Goal: Task Accomplishment & Management: Manage account settings

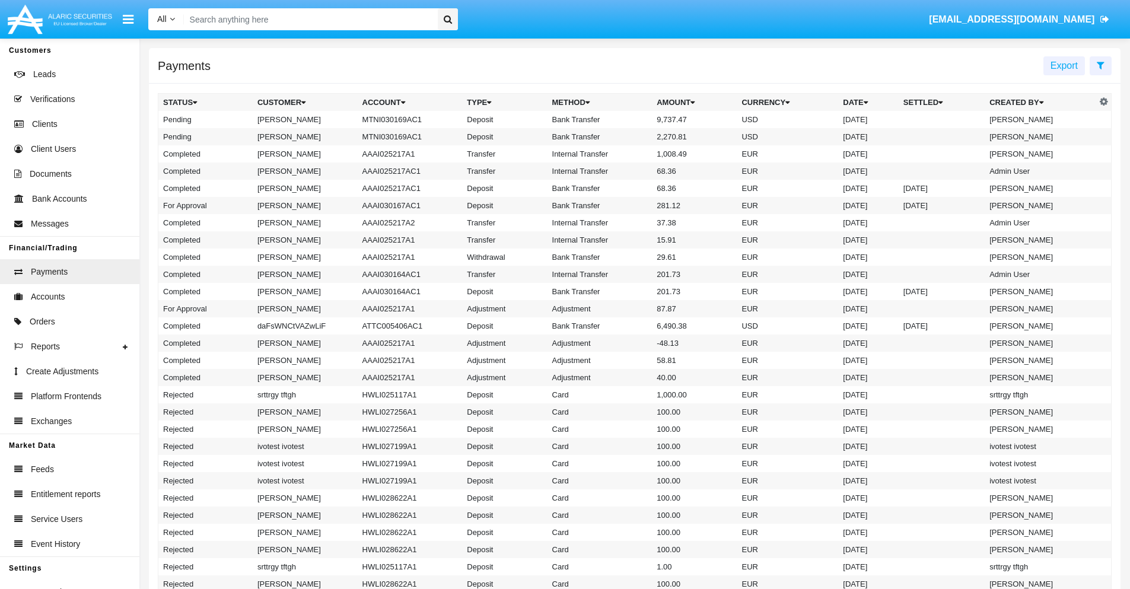
click at [1100, 65] on icon at bounding box center [1101, 64] width 8 height 9
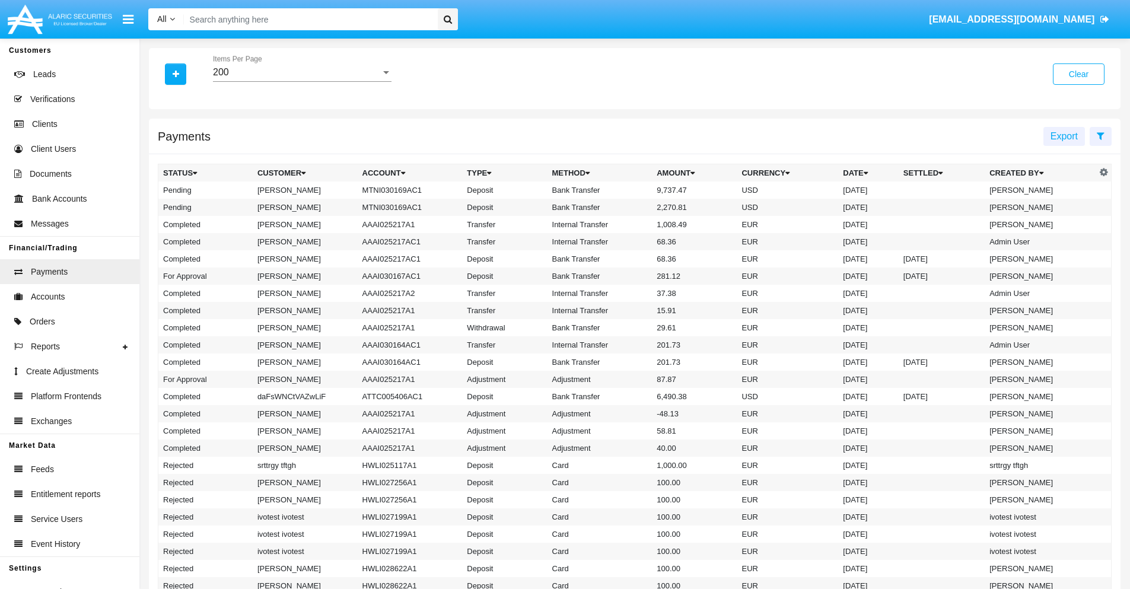
click at [302, 72] on div "200" at bounding box center [297, 72] width 168 height 11
click at [302, 81] on span "10" at bounding box center [302, 81] width 179 height 28
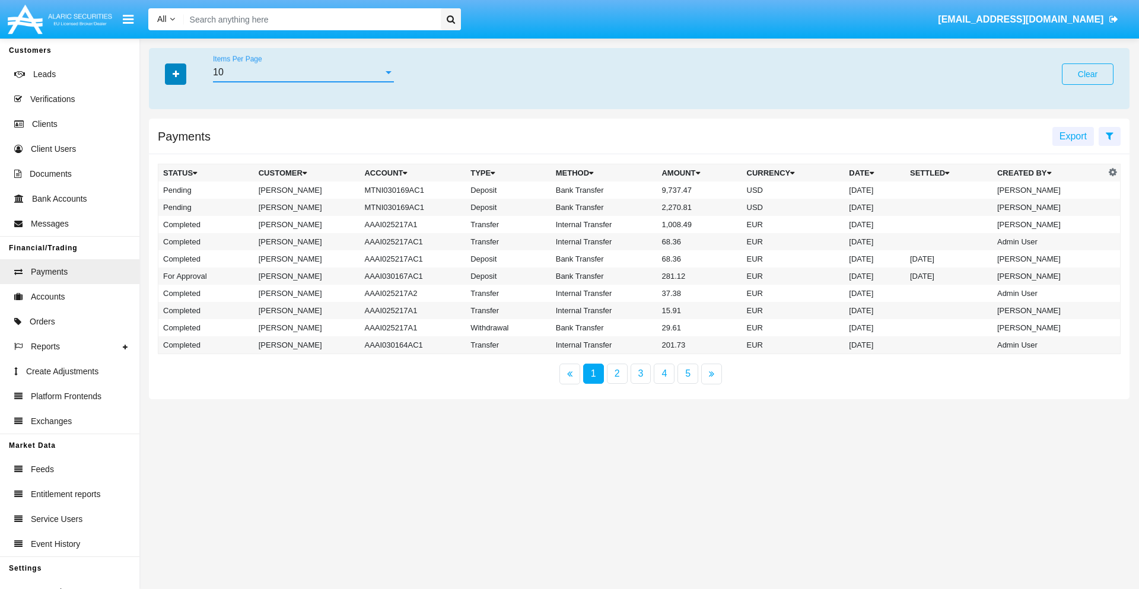
click at [176, 74] on icon "button" at bounding box center [176, 74] width 7 height 8
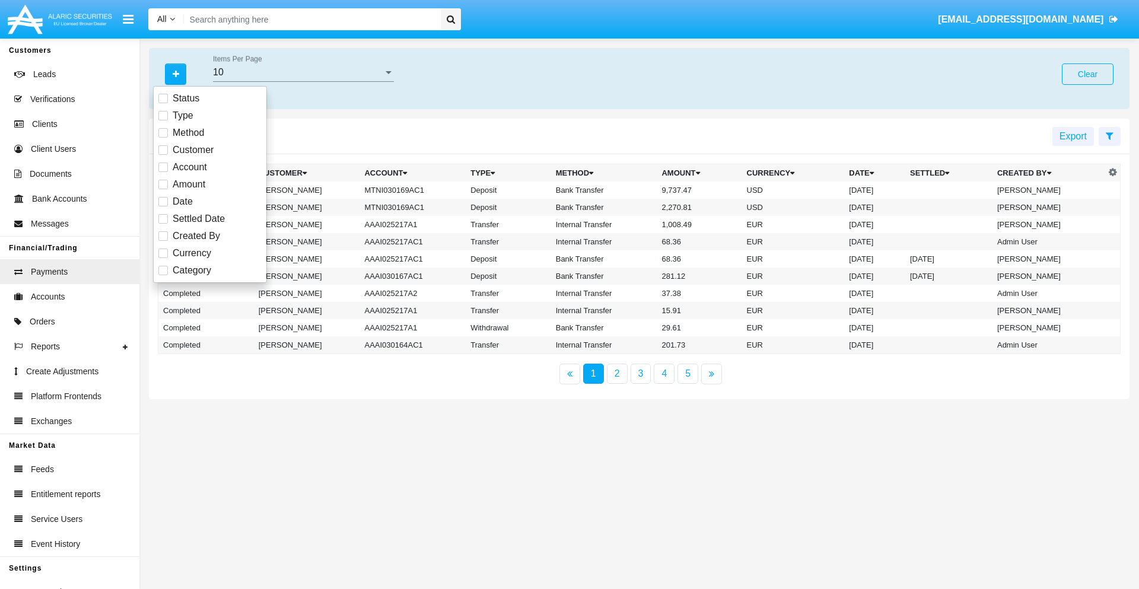
click at [186, 98] on span "Status" at bounding box center [186, 98] width 27 height 14
click at [163, 103] on input "Status" at bounding box center [162, 103] width 1 height 1
checkbox input "true"
click at [176, 74] on icon "button" at bounding box center [176, 74] width 7 height 8
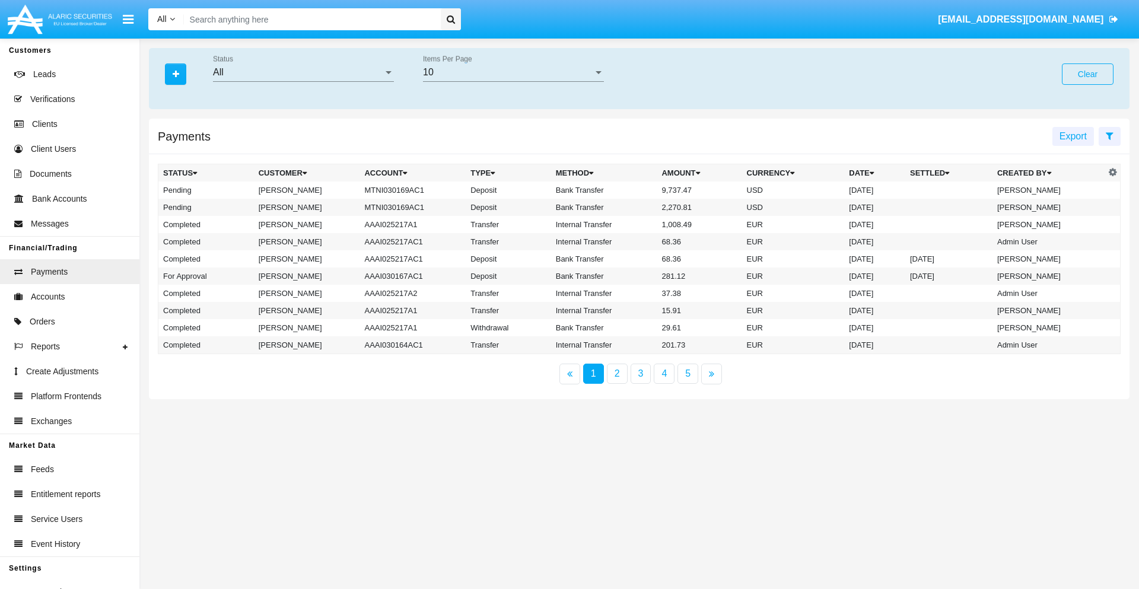
click at [303, 72] on div "All" at bounding box center [298, 72] width 170 height 11
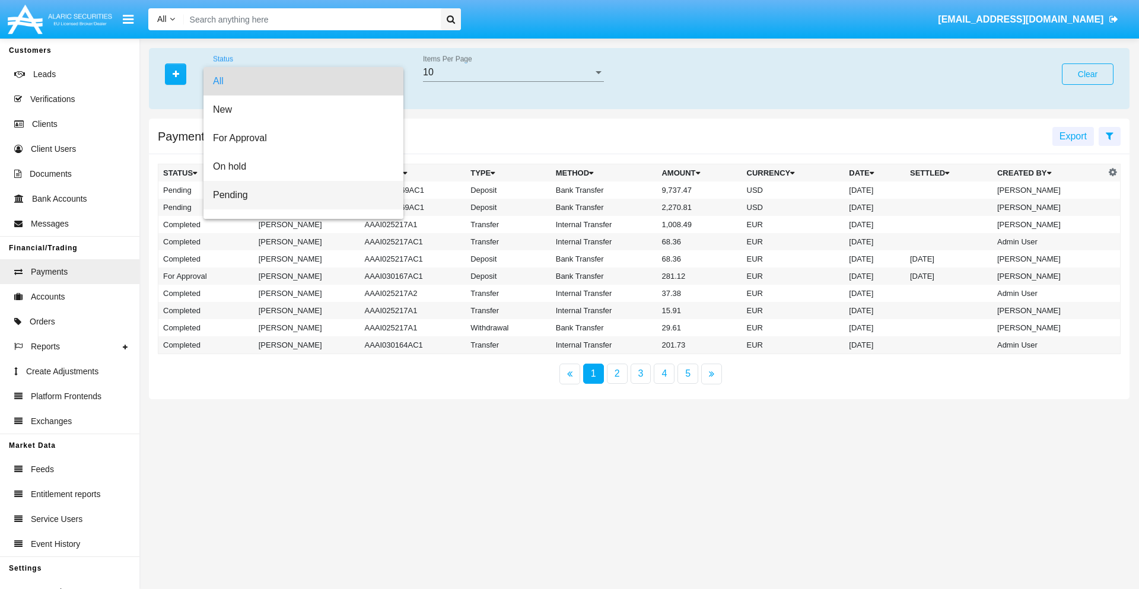
click at [298, 195] on span "Pending" at bounding box center [303, 195] width 181 height 28
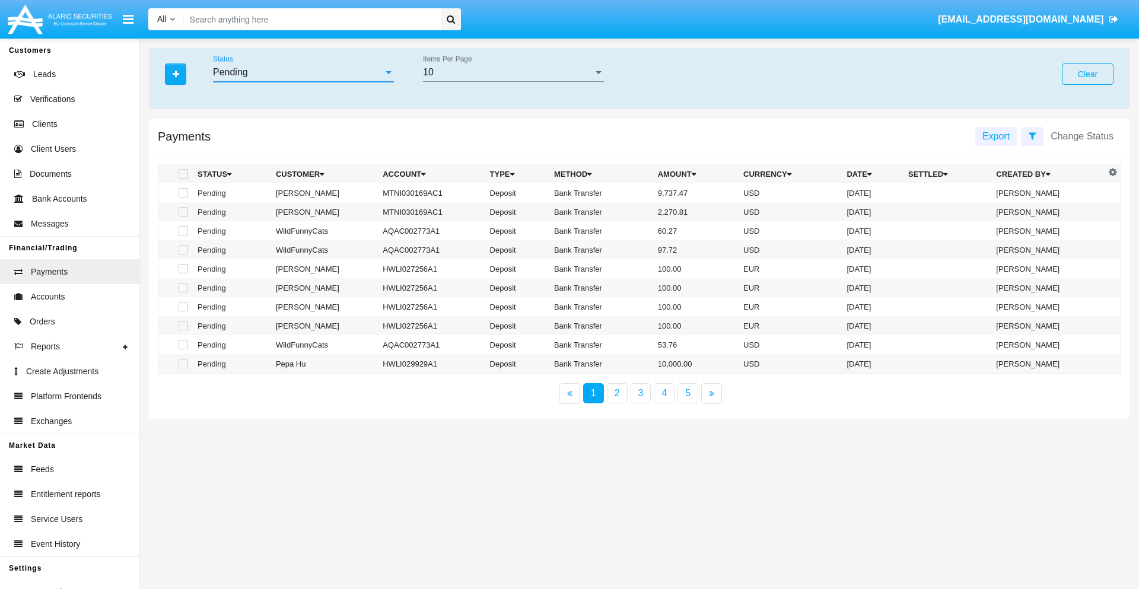
click at [182, 174] on span at bounding box center [183, 173] width 9 height 9
click at [183, 179] on input "checkbox" at bounding box center [183, 179] width 1 height 1
checkbox input "true"
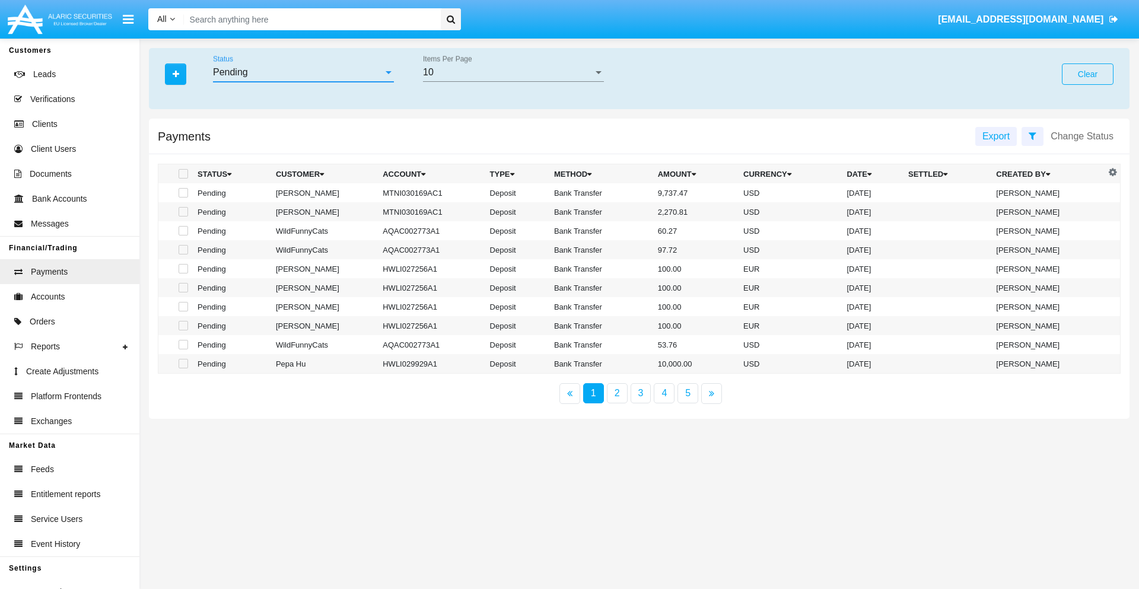
checkbox input "true"
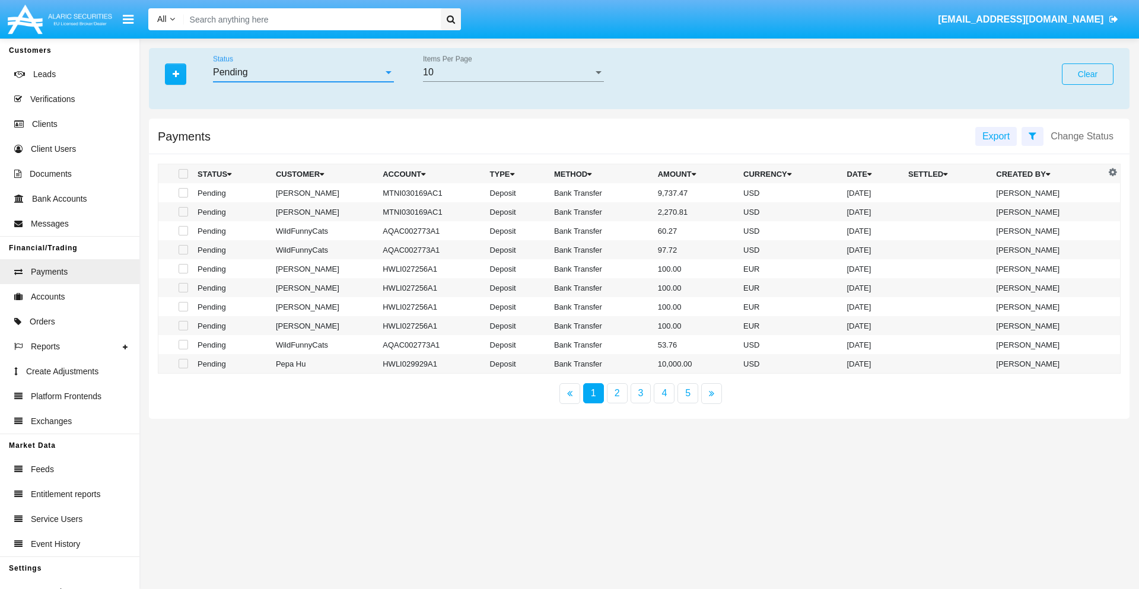
checkbox input "true"
